Goal: Task Accomplishment & Management: Manage account settings

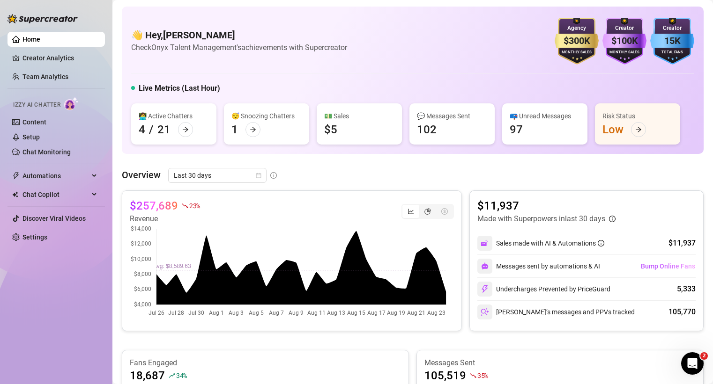
click at [459, 186] on div "Overview Last 30 days $257,689 23 % Revenue $11,937 Made with Superpowers in la…" at bounding box center [412, 380] width 581 height 425
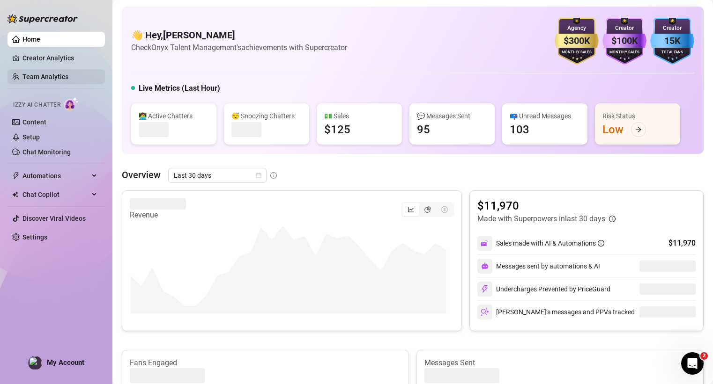
click at [57, 75] on link "Team Analytics" at bounding box center [45, 76] width 46 height 7
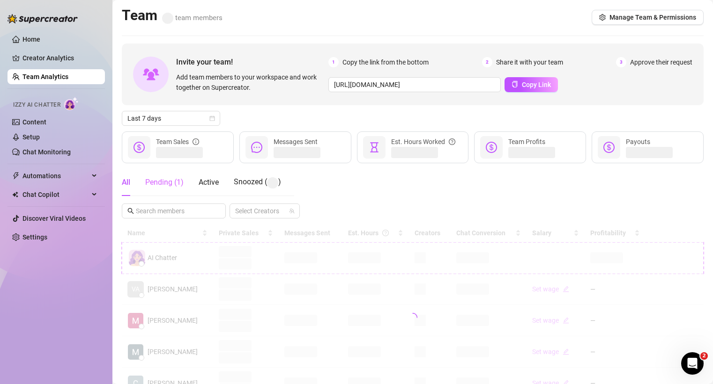
click at [167, 175] on div "Pending ( 1 )" at bounding box center [164, 182] width 38 height 27
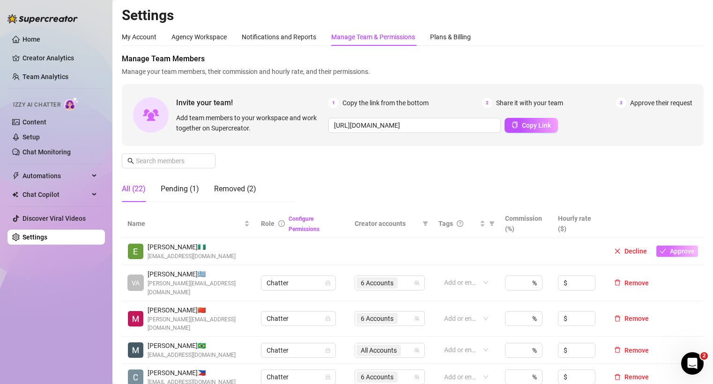
click at [669, 248] on span "Approve" at bounding box center [681, 251] width 25 height 7
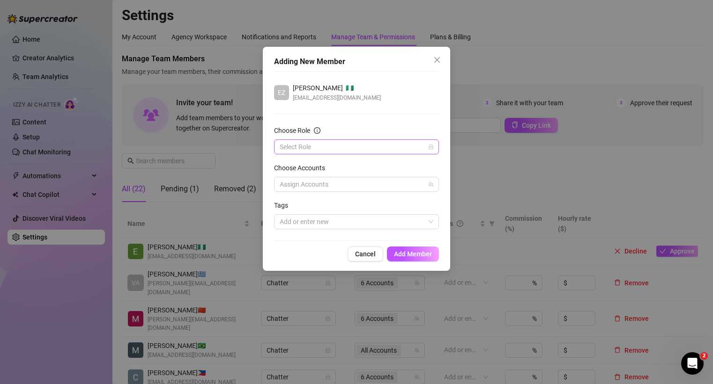
click at [342, 153] on input "Choose Role" at bounding box center [351, 147] width 145 height 14
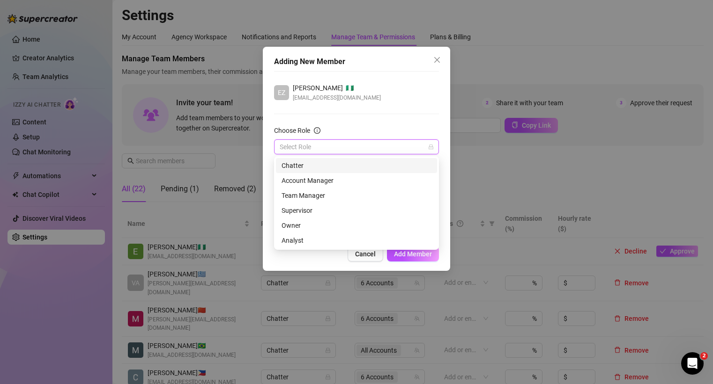
click at [307, 166] on div "Chatter" at bounding box center [356, 166] width 150 height 10
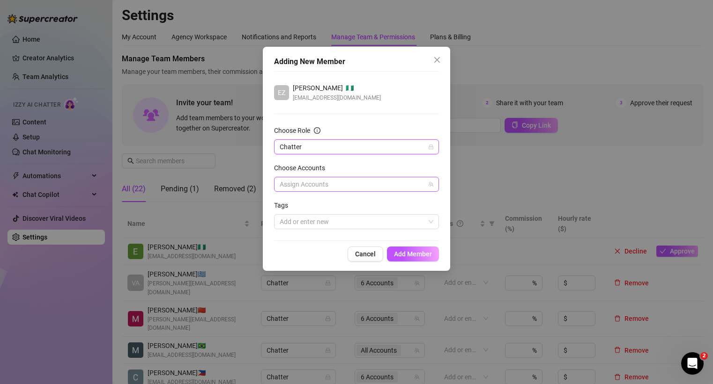
click at [319, 187] on div at bounding box center [351, 184] width 151 height 13
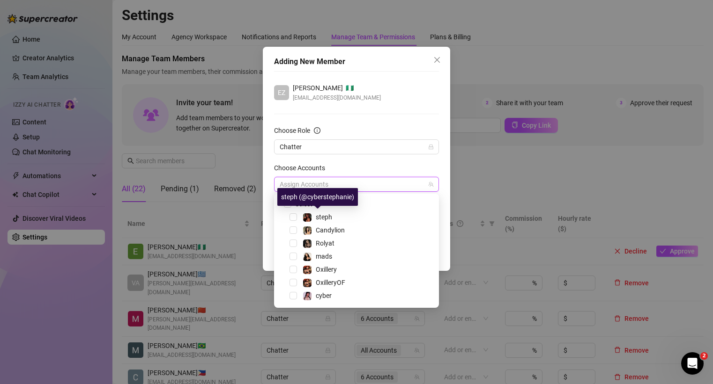
click at [296, 213] on div "steph" at bounding box center [356, 217] width 160 height 11
click at [292, 215] on span "Select tree node" at bounding box center [292, 216] width 7 height 7
click at [290, 297] on span "Select tree node" at bounding box center [292, 295] width 7 height 7
click at [293, 259] on span "Select tree node" at bounding box center [292, 256] width 7 height 7
click at [369, 165] on div "Choose Accounts" at bounding box center [356, 170] width 165 height 14
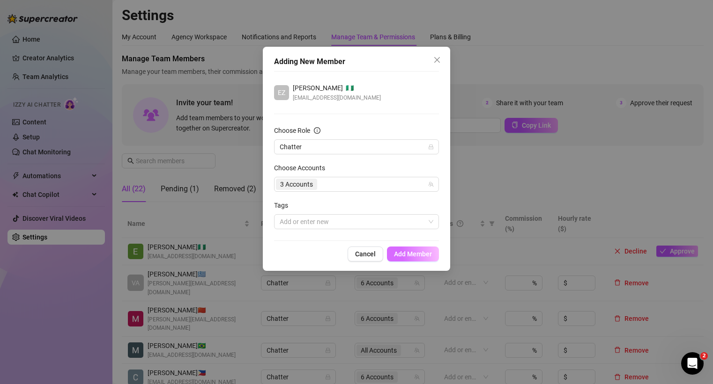
click at [407, 257] on span "Add Member" at bounding box center [413, 253] width 38 height 7
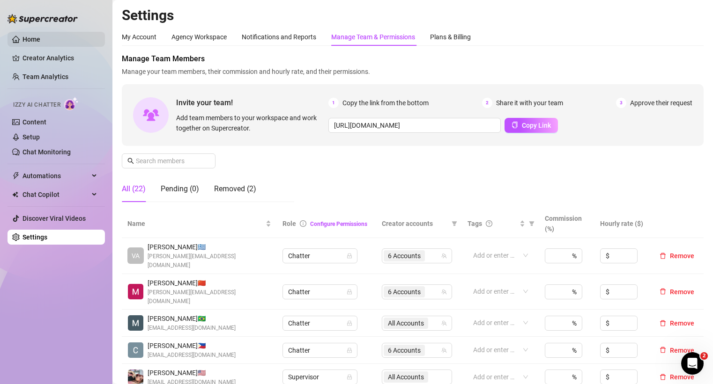
click at [22, 38] on link "Home" at bounding box center [31, 39] width 18 height 7
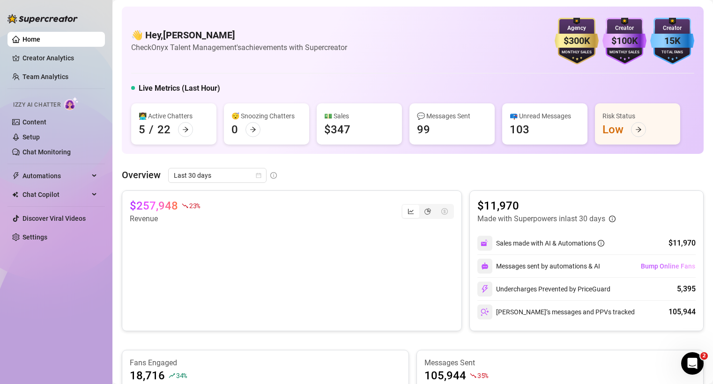
click at [115, 4] on main "👋 Hey, Mike Calore Check Onyx Talent Management's achievements with Supercreato…" at bounding box center [412, 372] width 600 height 744
click at [2, 210] on aside "Home Creator Analytics Team Analytics Izzy AI Chatter Content Setup Chat Monito…" at bounding box center [56, 192] width 112 height 384
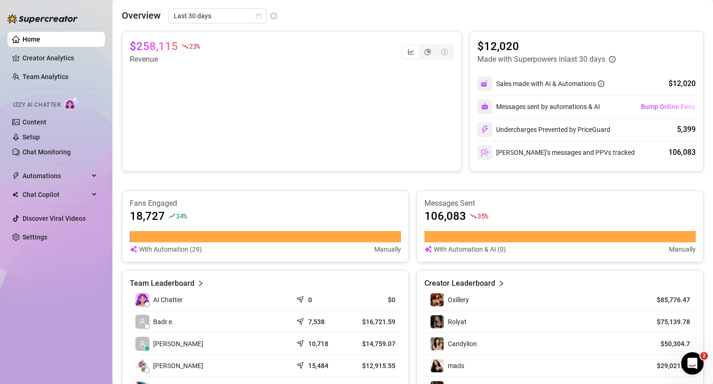
scroll to position [161, 0]
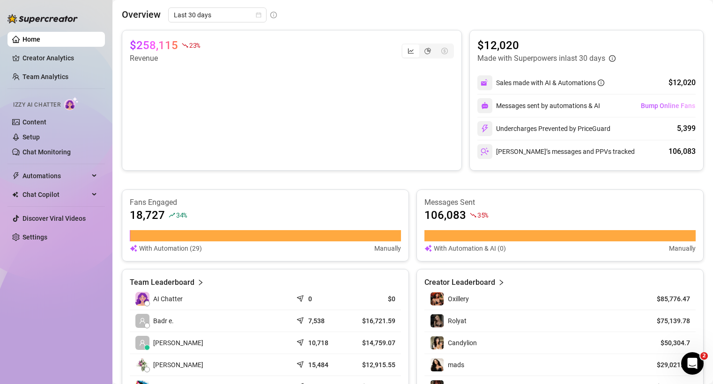
click at [458, 32] on div "$258,115 23 % Revenue $12,020 Made with Superpowers in last 30 days Sales made …" at bounding box center [412, 100] width 581 height 141
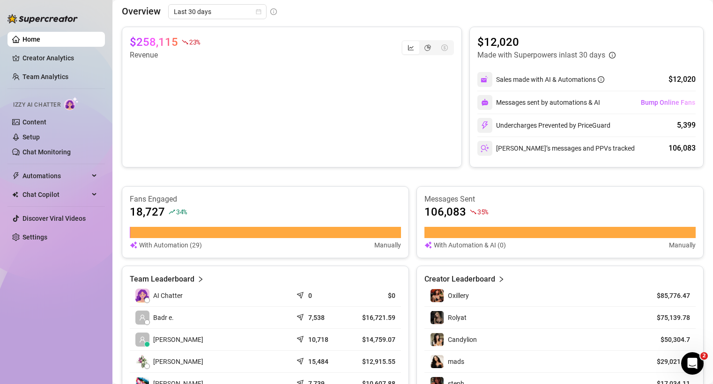
scroll to position [162, 0]
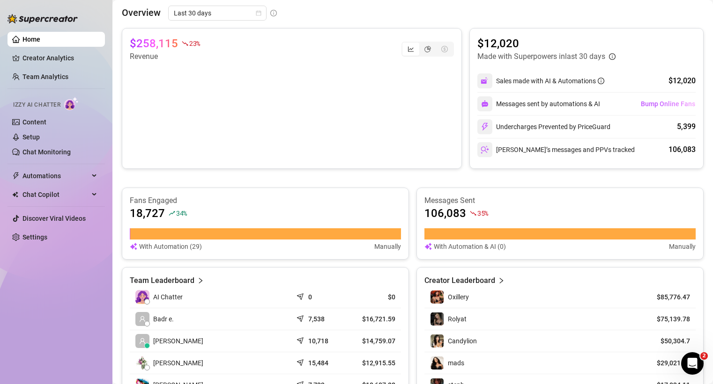
click at [458, 32] on div "$258,115 23 % Revenue $12,020 Made with Superpowers in last 30 days Sales made …" at bounding box center [412, 98] width 581 height 141
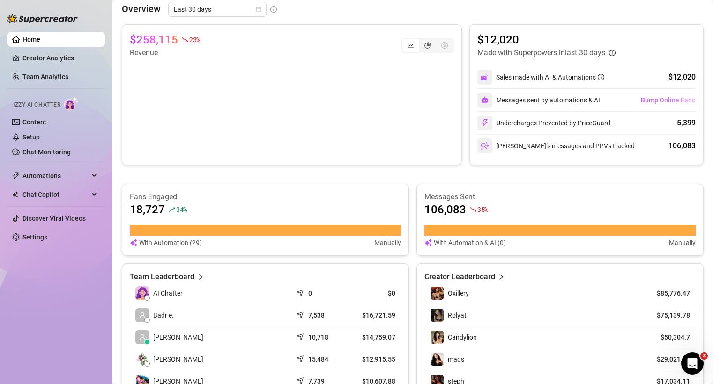
scroll to position [163, 0]
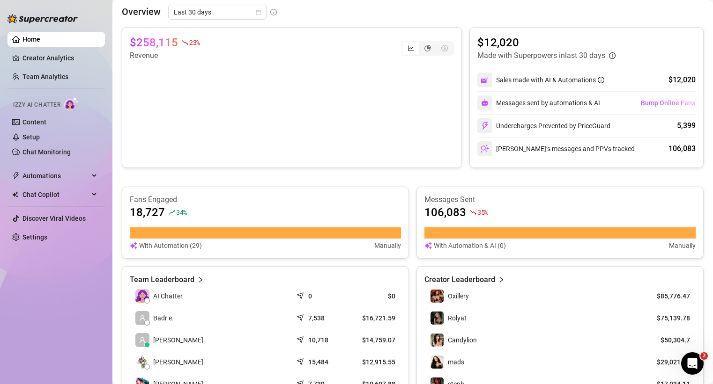
click at [408, 187] on div "Fans Engaged 18,727 34 % With Automation (29) Manually Messages Sent 106,083 35…" at bounding box center [412, 223] width 581 height 72
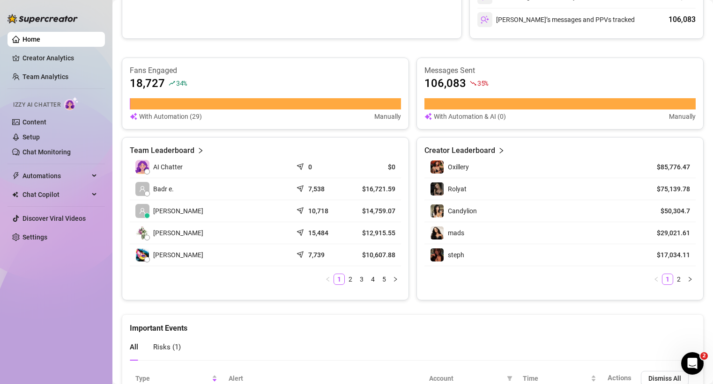
scroll to position [0, 0]
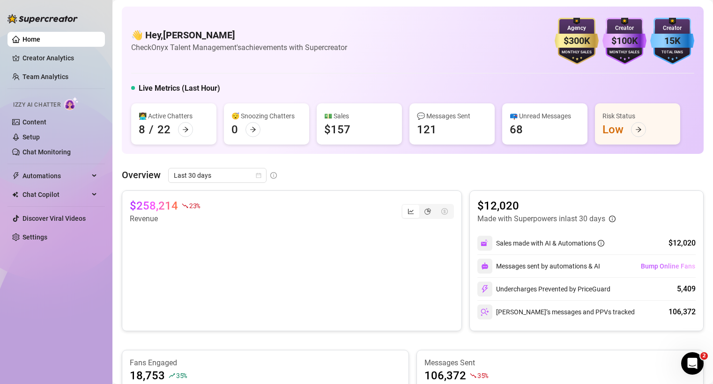
click at [456, 186] on div "Overview Last 30 days $258,214 23 % Revenue $12,020 Made with Superpowers in la…" at bounding box center [412, 380] width 581 height 425
click at [41, 81] on link "Team Analytics" at bounding box center [45, 76] width 46 height 7
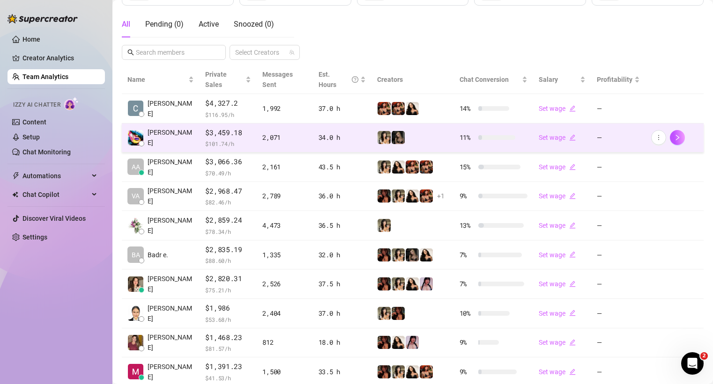
scroll to position [205, 0]
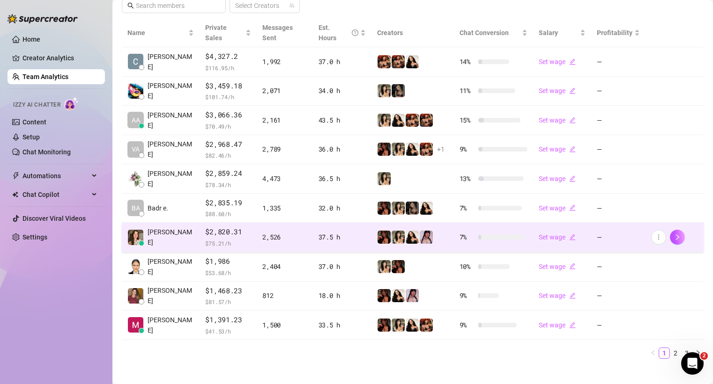
click at [168, 232] on span "[PERSON_NAME]" at bounding box center [170, 237] width 46 height 21
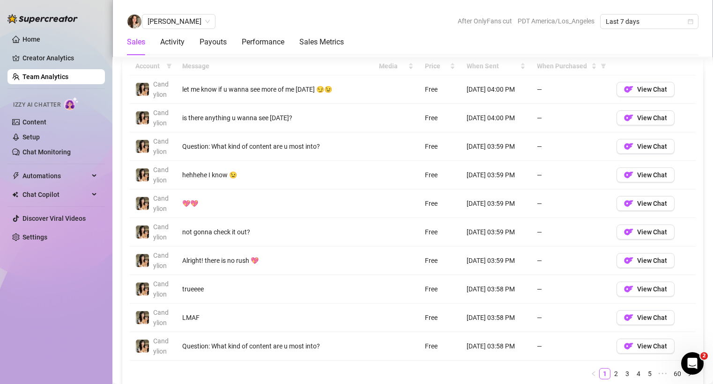
scroll to position [705, 0]
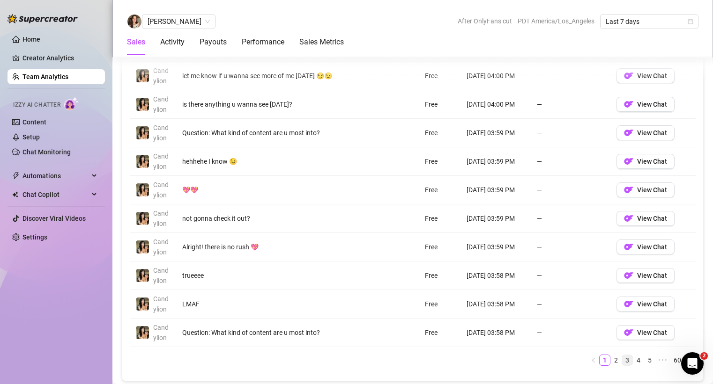
click at [622, 360] on link "3" at bounding box center [627, 360] width 10 height 10
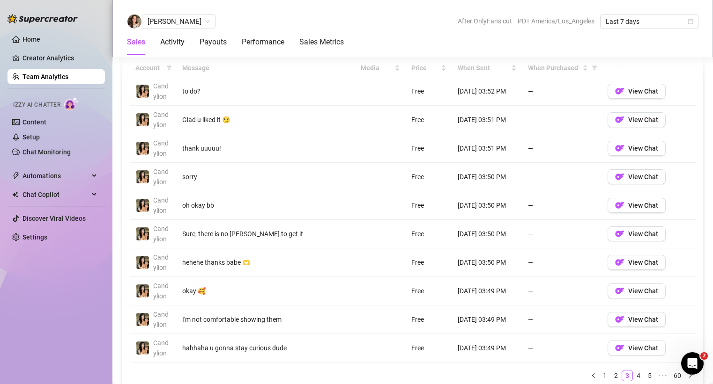
scroll to position [691, 0]
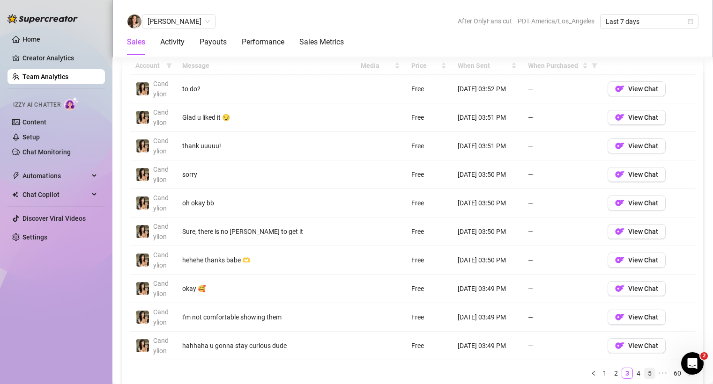
click at [633, 374] on link "4" at bounding box center [638, 373] width 10 height 10
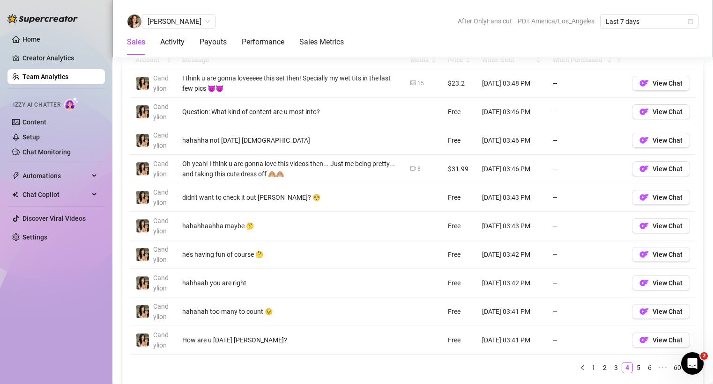
scroll to position [714, 0]
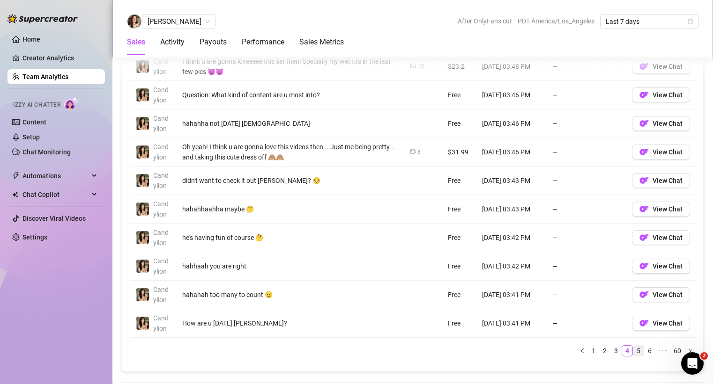
click at [633, 353] on link "5" at bounding box center [638, 351] width 10 height 10
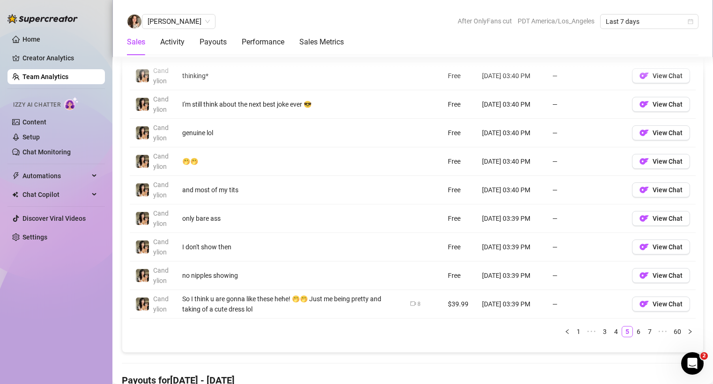
scroll to position [744, 0]
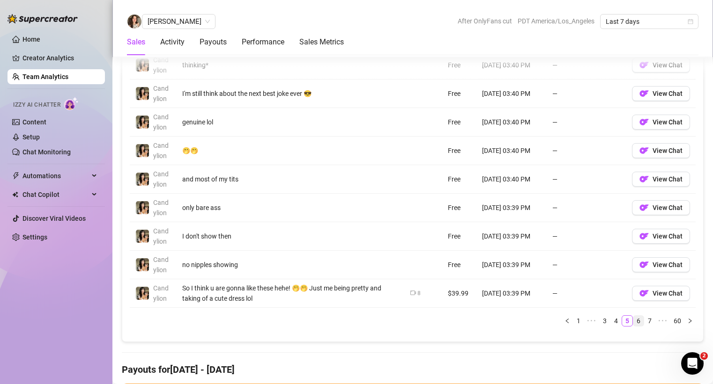
click at [633, 324] on link "6" at bounding box center [638, 321] width 10 height 10
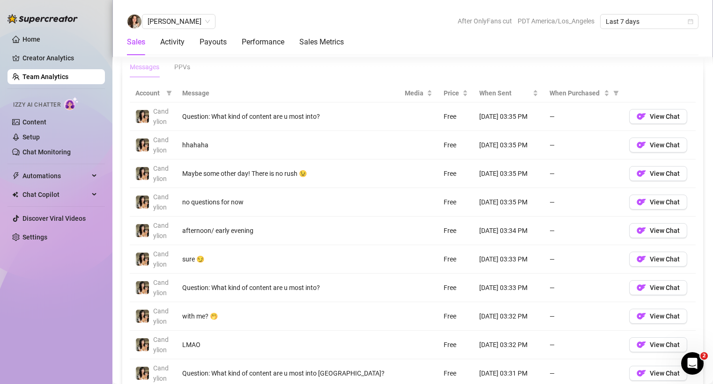
scroll to position [710, 0]
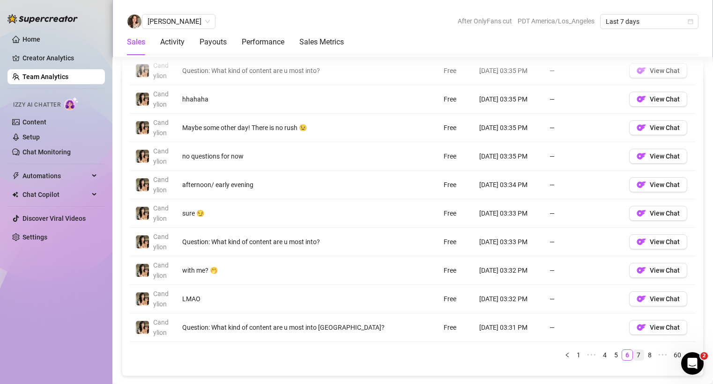
click at [633, 354] on link "7" at bounding box center [638, 355] width 10 height 10
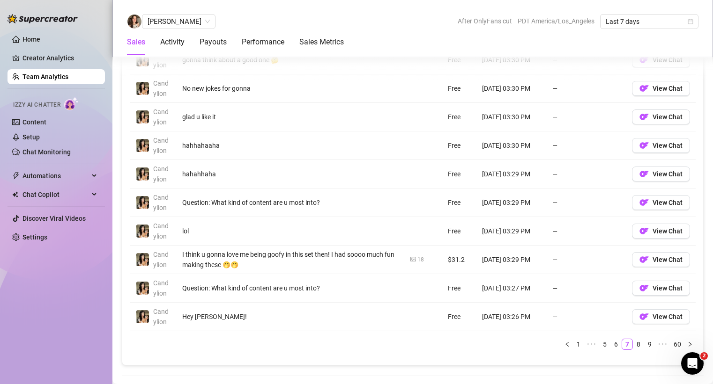
scroll to position [724, 0]
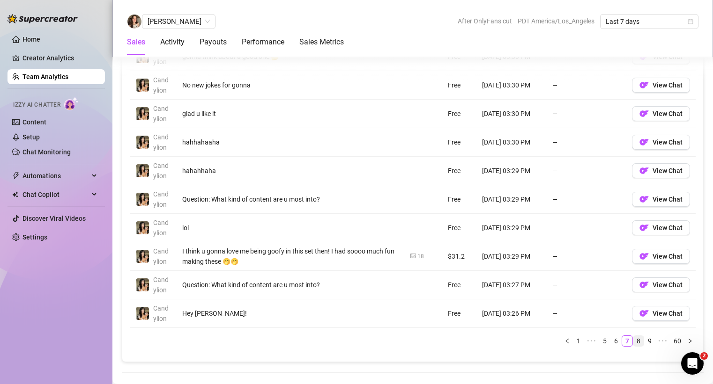
click at [634, 345] on link "8" at bounding box center [638, 341] width 10 height 10
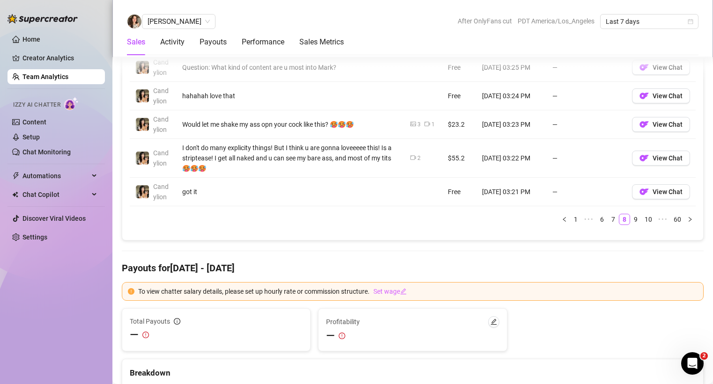
scroll to position [894, 0]
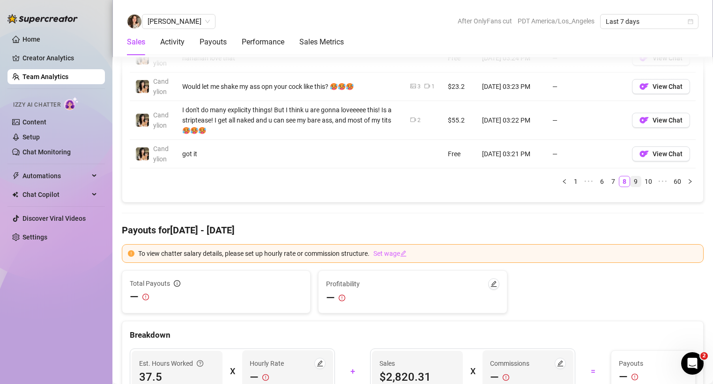
click at [630, 182] on link "9" at bounding box center [635, 181] width 10 height 10
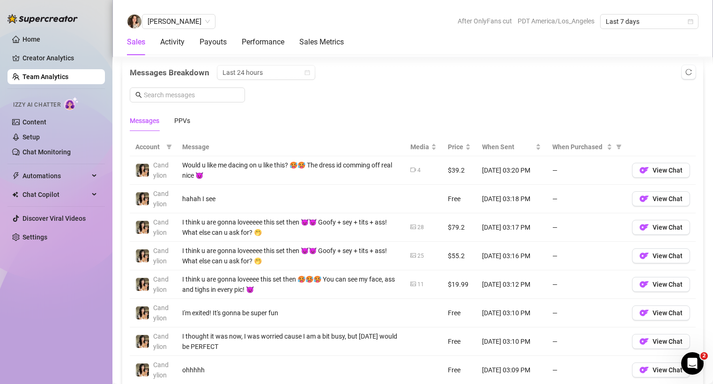
scroll to position [611, 0]
click at [31, 39] on link "Home" at bounding box center [31, 39] width 18 height 7
